Goal: Find specific page/section: Find specific page/section

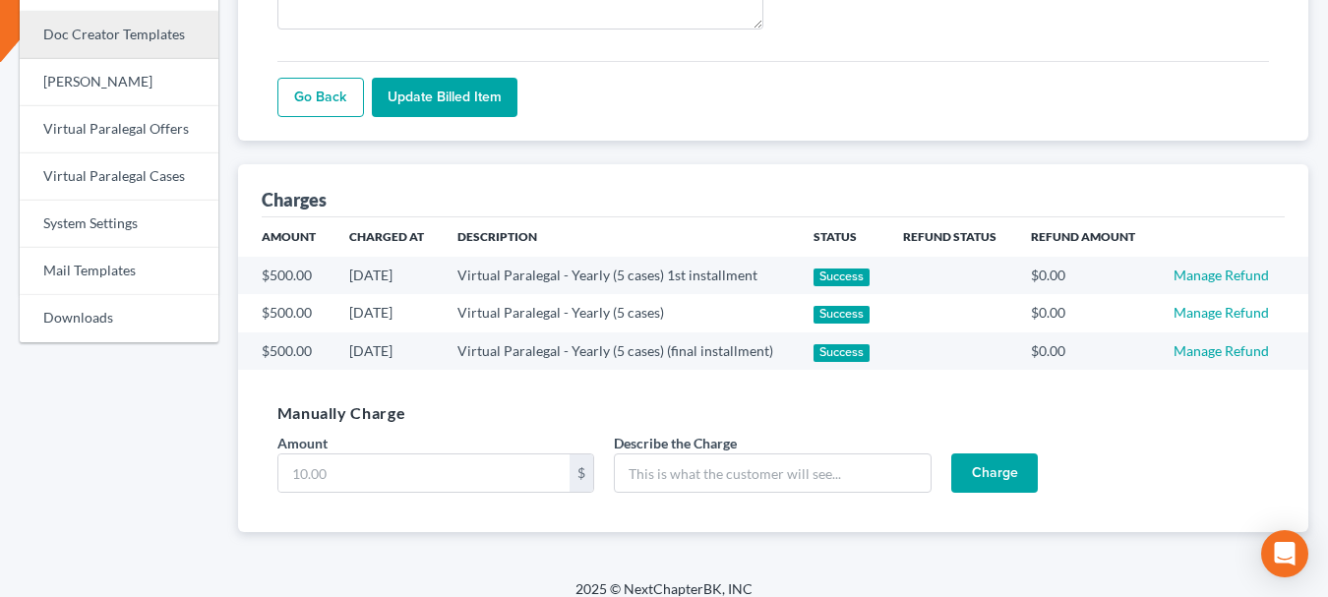
scroll to position [820, 0]
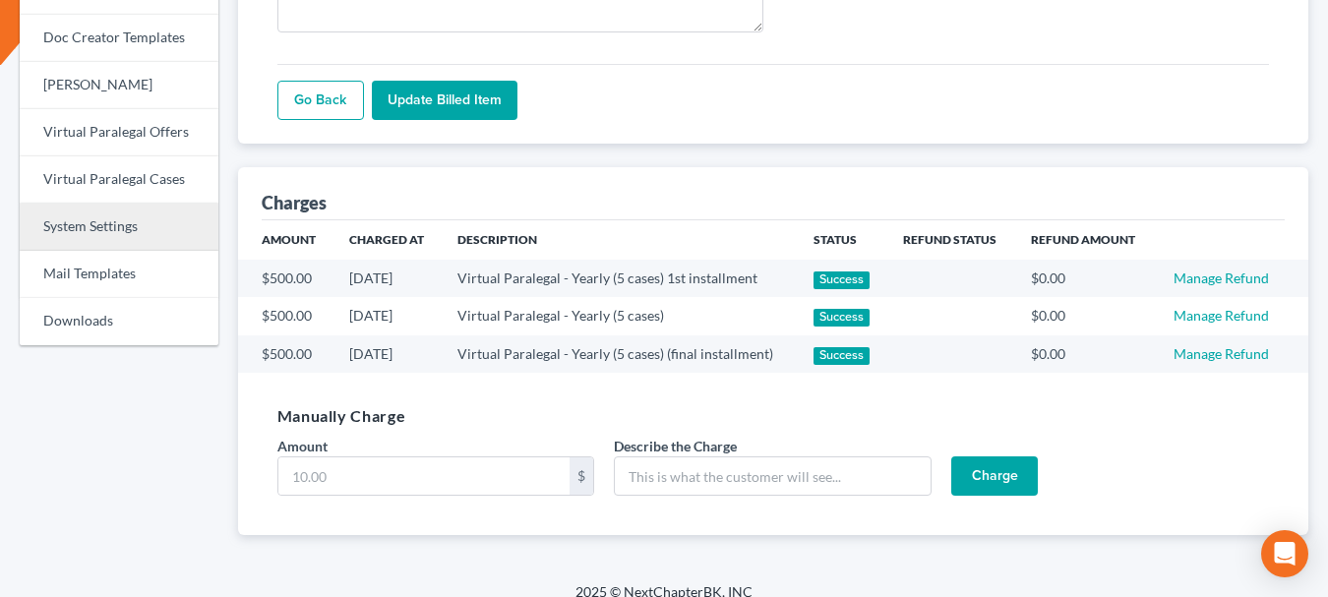
click at [96, 223] on link "System Settings" at bounding box center [119, 227] width 199 height 47
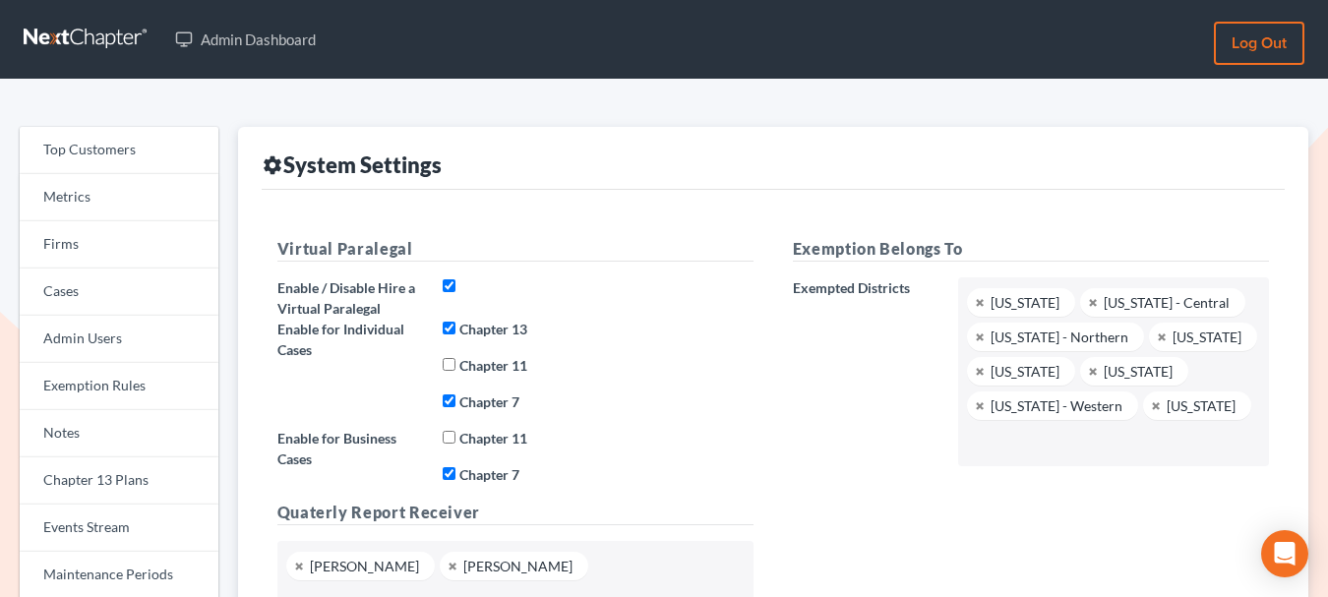
scroll to position [94, 0]
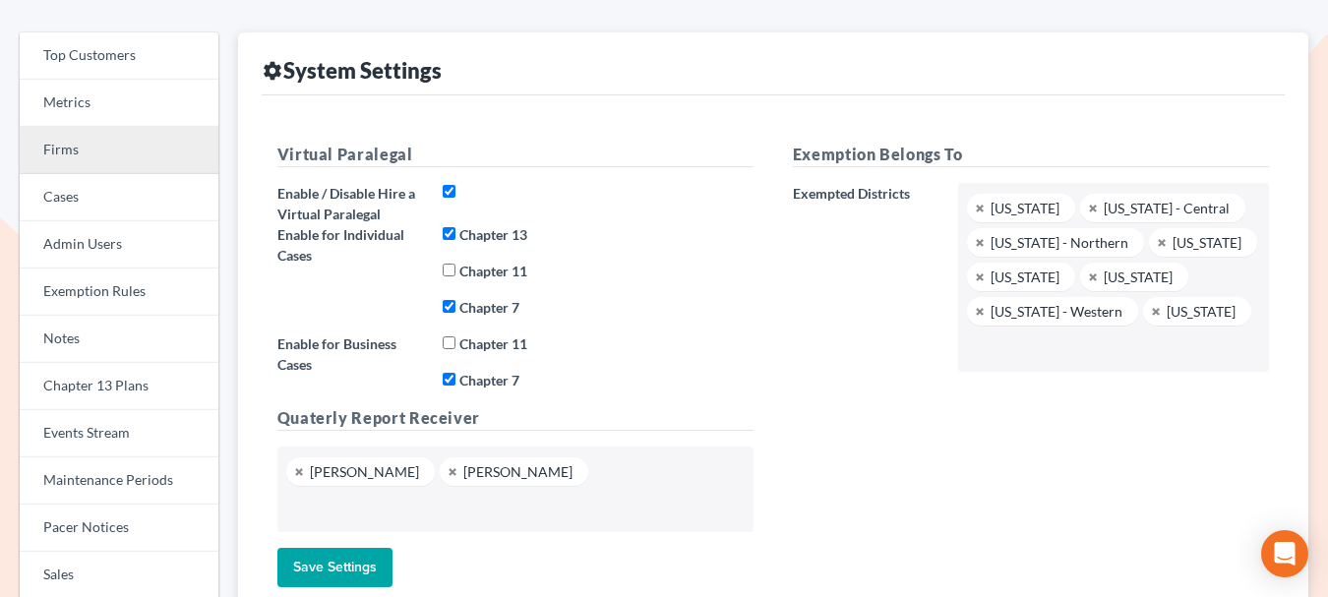
click at [85, 145] on link "Firms" at bounding box center [119, 150] width 199 height 47
